Goal: Find specific page/section: Find specific page/section

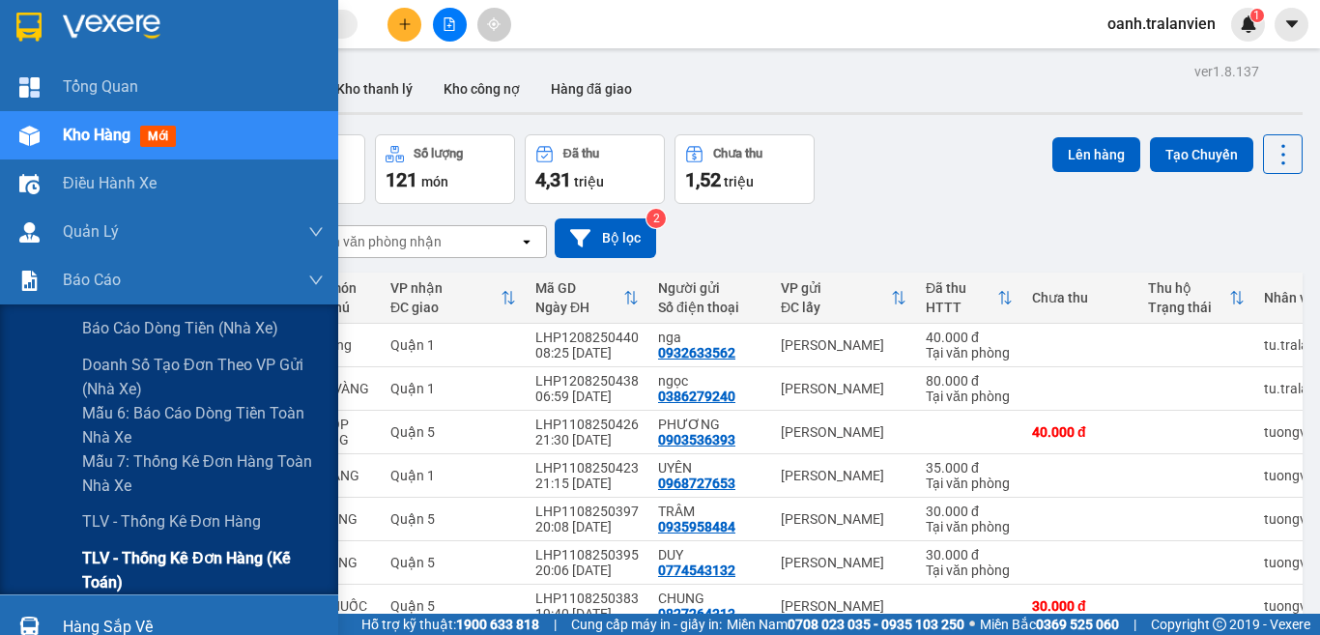
click at [137, 571] on span "TLV - Thống kê đơn hàng (Kế toán)" at bounding box center [203, 570] width 242 height 48
